Goal: Transaction & Acquisition: Purchase product/service

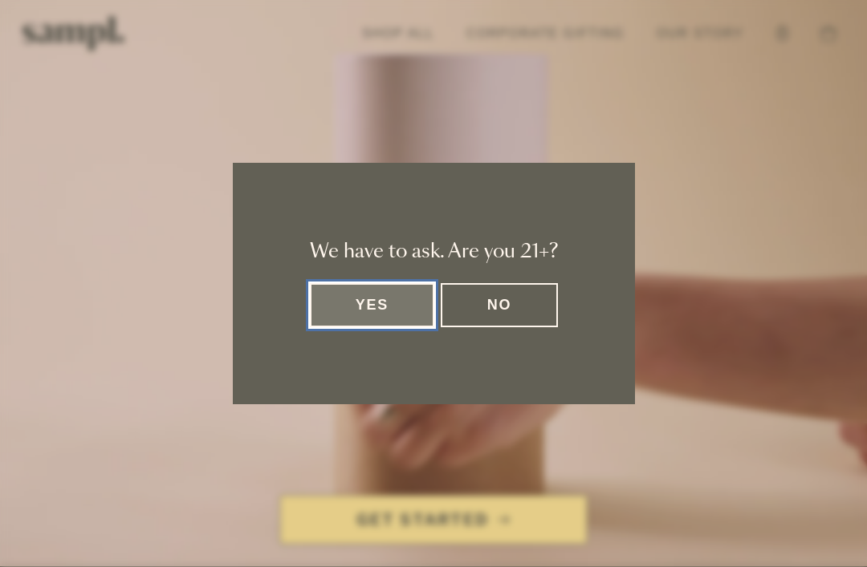
click at [379, 536] on dialog "We have to ask. Are you 21+? Yes No" at bounding box center [433, 283] width 867 height 567
click at [356, 298] on button "Yes" at bounding box center [372, 305] width 125 height 44
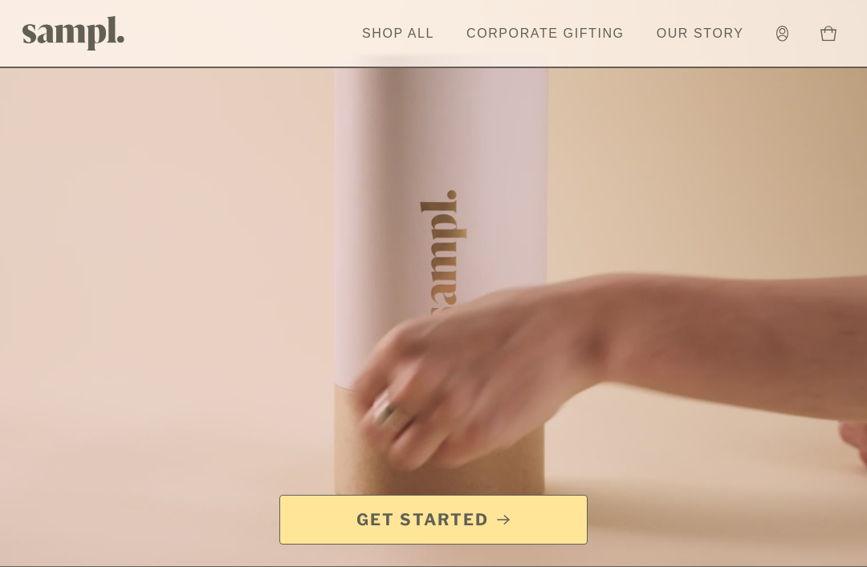
click at [402, 533] on link "Get Started" at bounding box center [433, 520] width 308 height 50
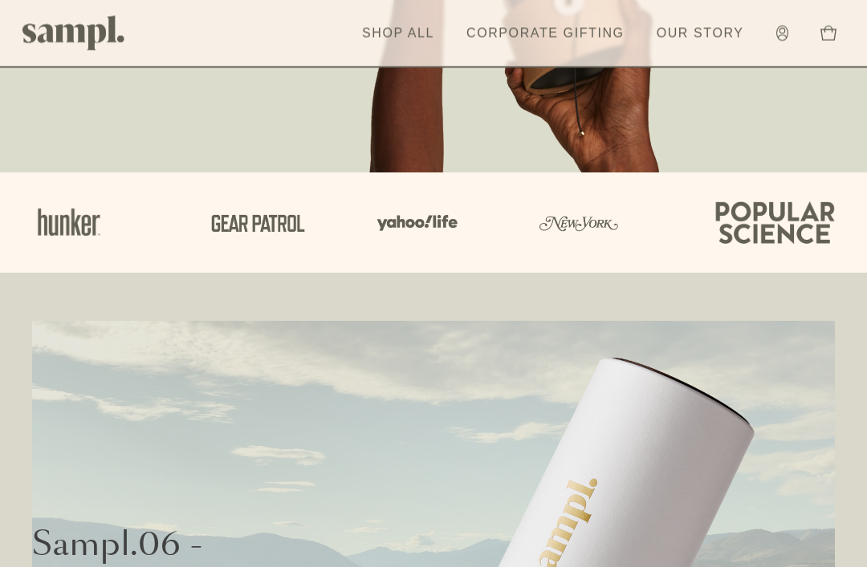
scroll to position [453, 0]
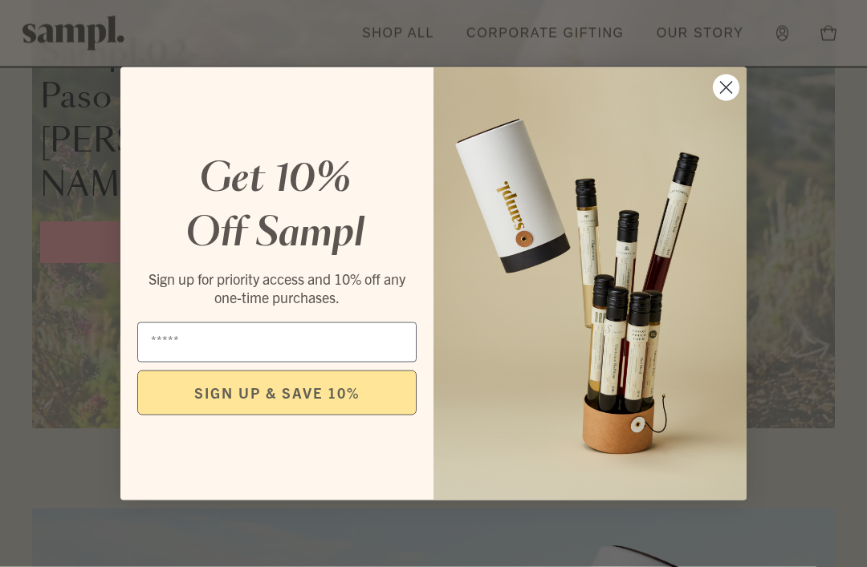
click at [734, 100] on circle "Close dialog" at bounding box center [726, 87] width 26 height 26
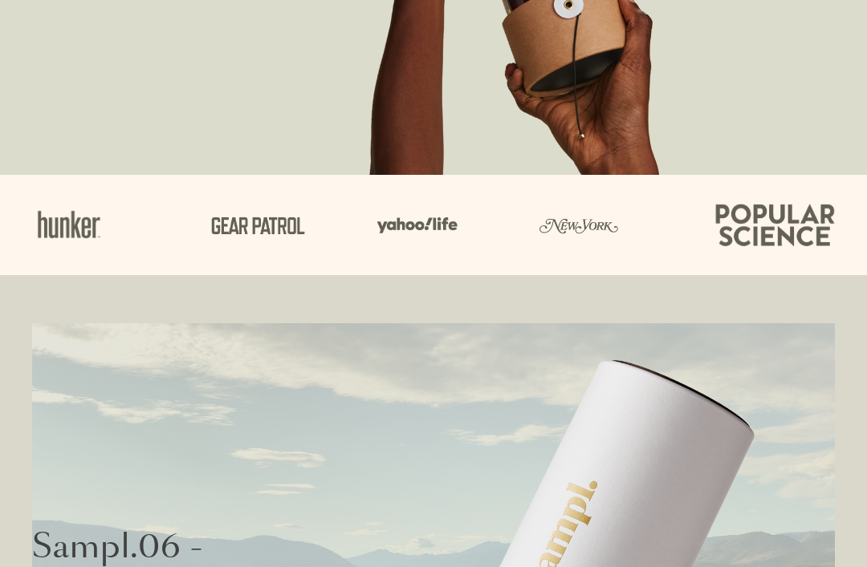
scroll to position [0, 0]
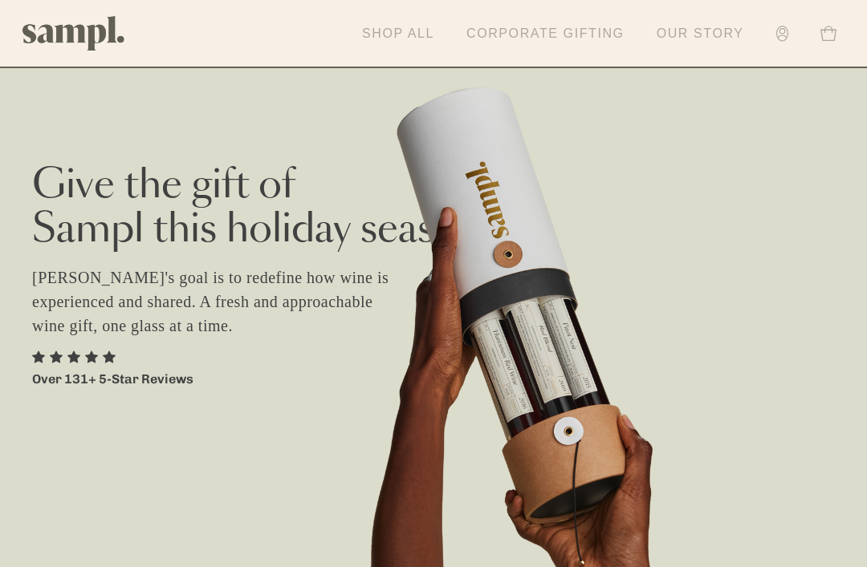
click at [783, 45] on link "Account" at bounding box center [782, 34] width 28 height 32
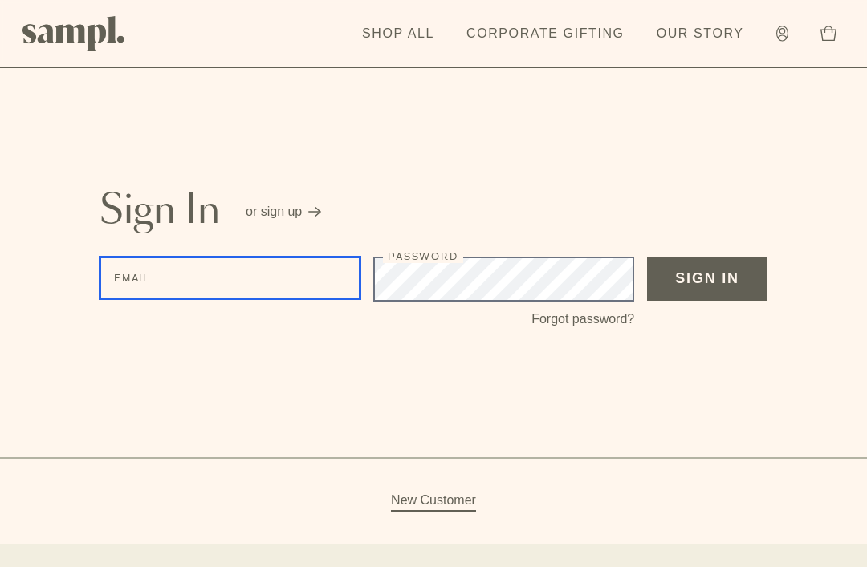
click at [235, 281] on input "Email" at bounding box center [230, 278] width 261 height 43
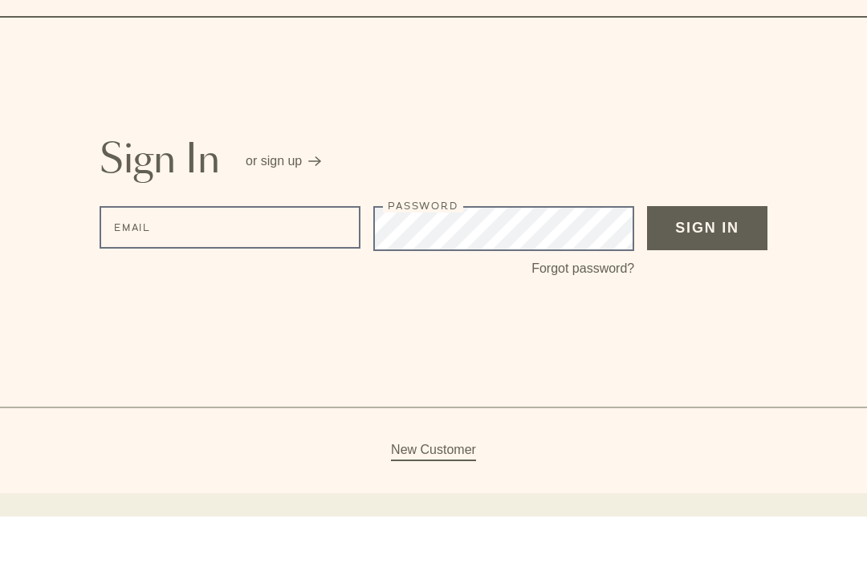
click at [78, 175] on div "Sign In or sign up Email Password Forgot password? Sign In New Customer" at bounding box center [433, 272] width 867 height 544
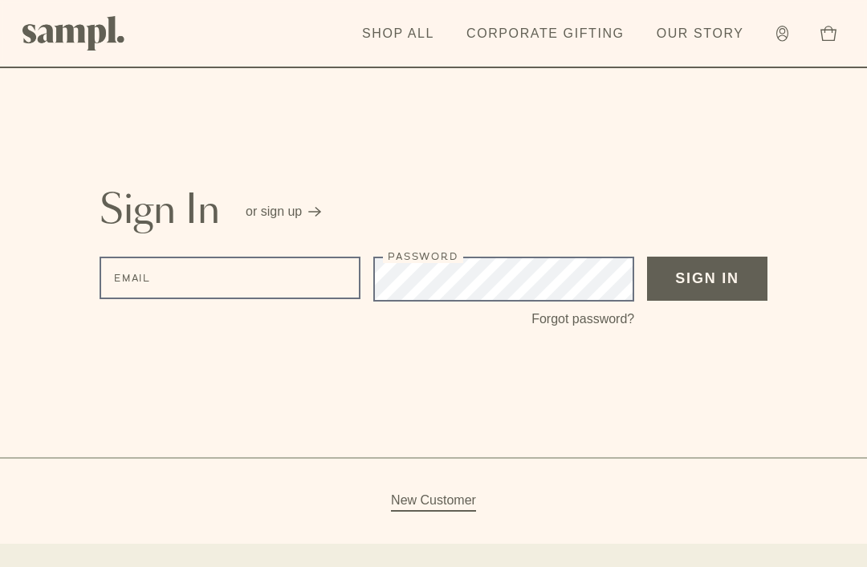
click at [390, 25] on link "Shop All" at bounding box center [398, 33] width 88 height 35
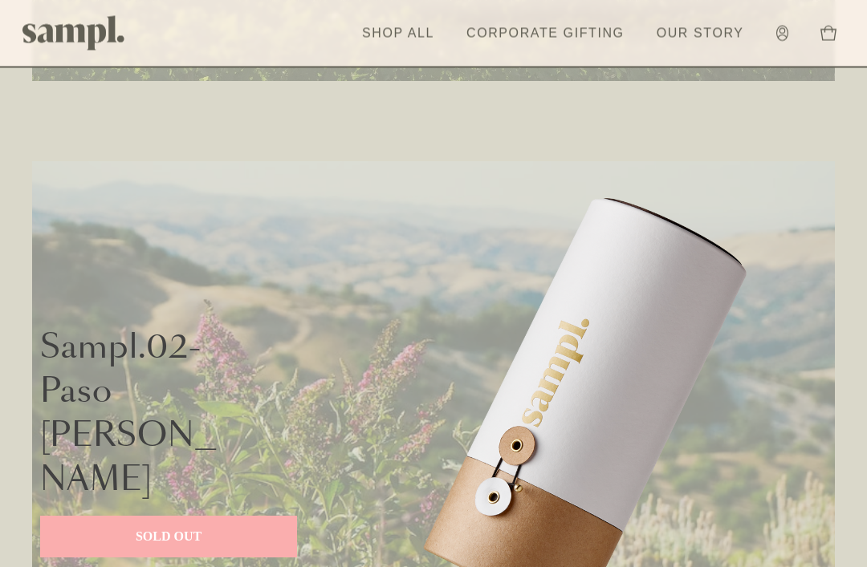
scroll to position [1268, 0]
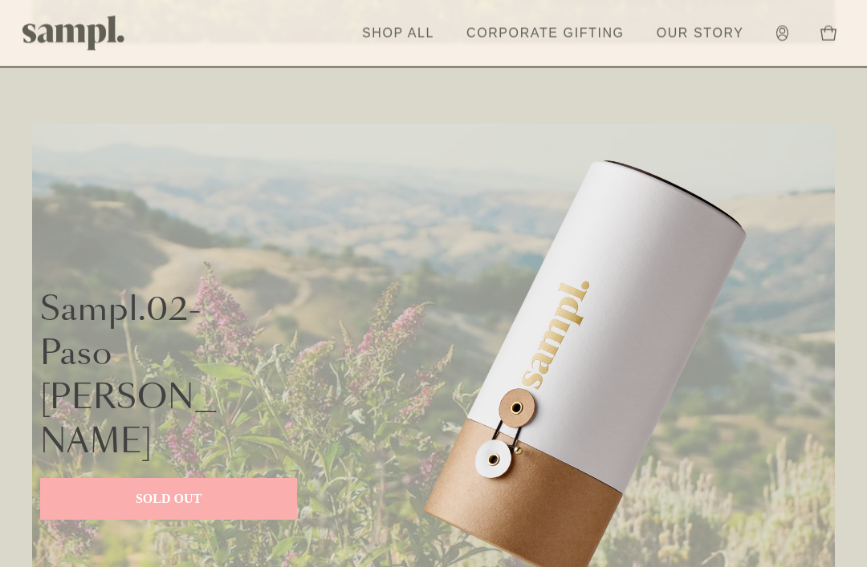
click at [202, 490] on p "SOLD OUT" at bounding box center [168, 499] width 225 height 19
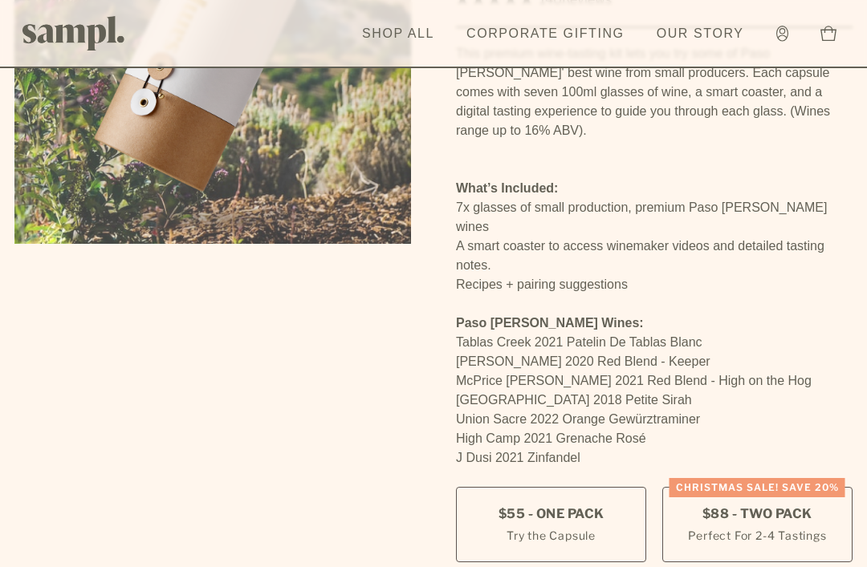
scroll to position [289, 0]
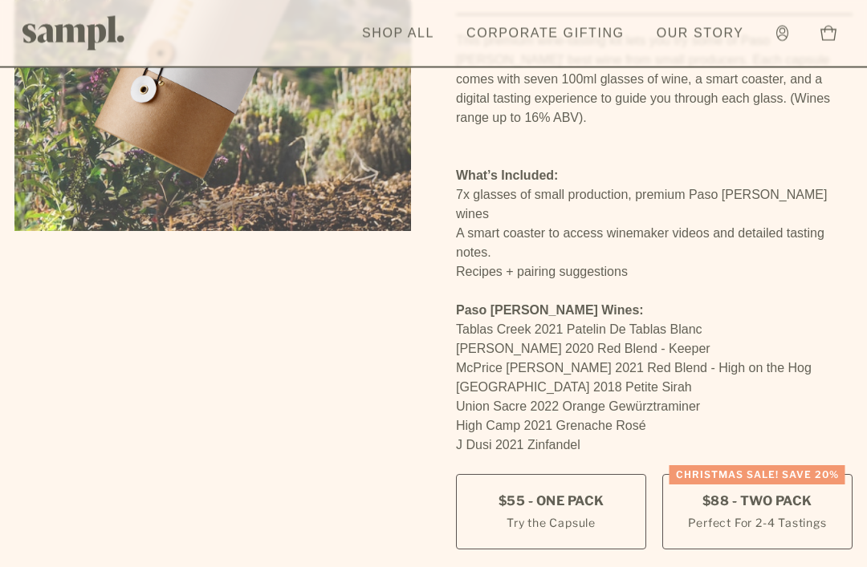
click at [722, 494] on span "$88 - Two Pack" at bounding box center [757, 503] width 110 height 18
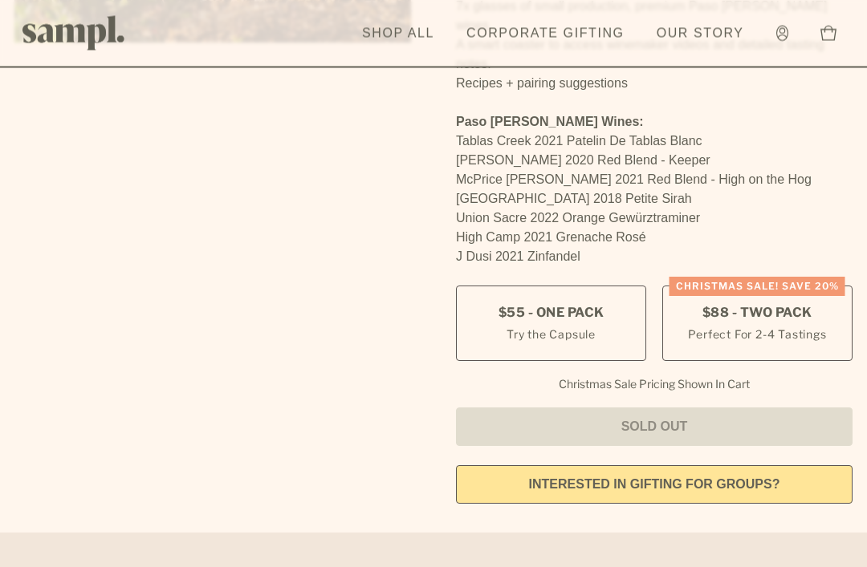
scroll to position [479, 0]
click at [721, 303] on span "$88 - Two Pack" at bounding box center [757, 312] width 110 height 18
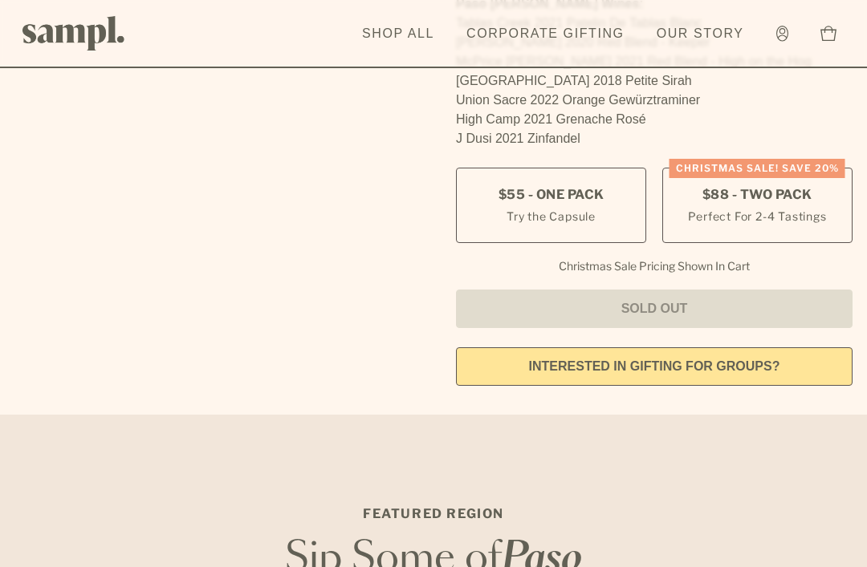
scroll to position [0, 0]
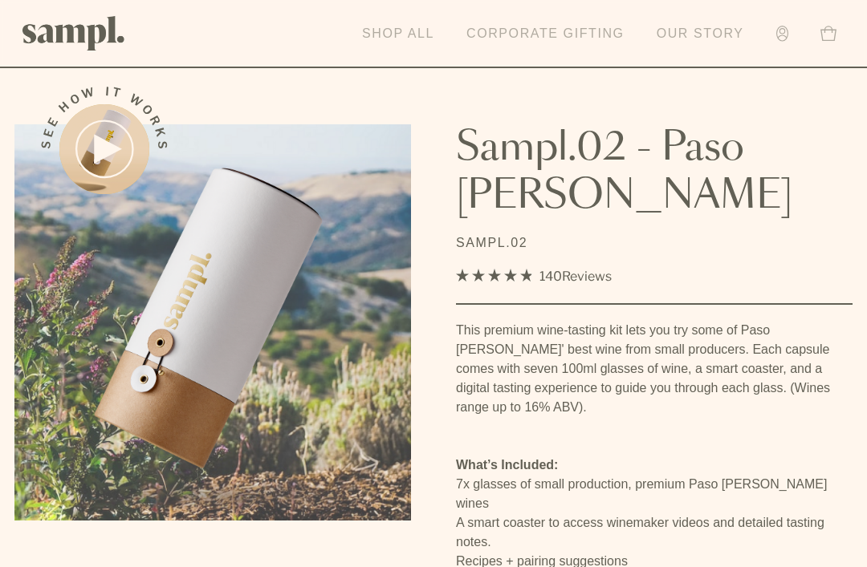
click at [669, 44] on link "Our Story" at bounding box center [701, 33] width 104 height 35
